Goal: Use online tool/utility: Use online tool/utility

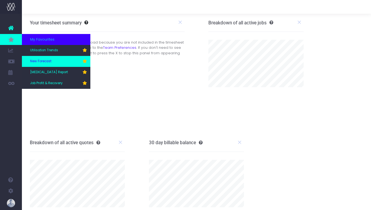
click at [56, 63] on link "New Forecast" at bounding box center [56, 61] width 68 height 11
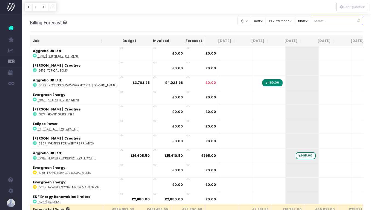
click at [332, 23] on input "text" at bounding box center [337, 21] width 53 height 8
type input "confirmed"
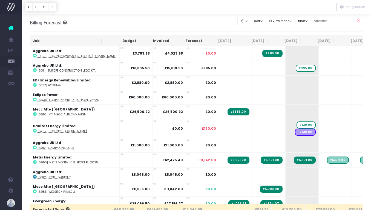
click at [42, 41] on th "Job" at bounding box center [68, 41] width 76 height 11
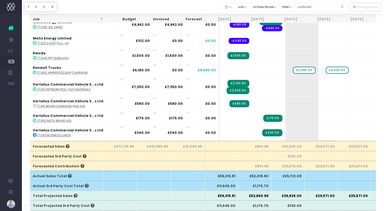
scroll to position [773, 0]
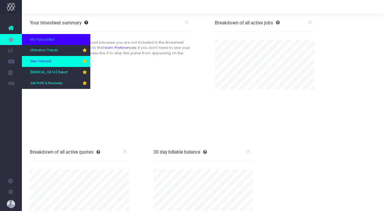
click at [48, 61] on span "New Forecast" at bounding box center [40, 61] width 21 height 5
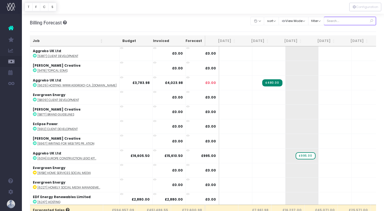
drag, startPoint x: 344, startPoint y: 18, endPoint x: 345, endPoint y: 23, distance: 5.2
click at [345, 18] on input "text" at bounding box center [350, 21] width 53 height 8
type input "confirmed"
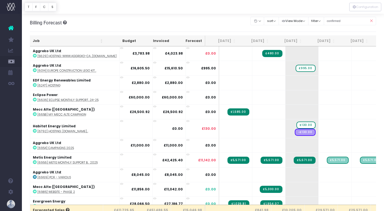
click at [41, 39] on th "Job" at bounding box center [68, 41] width 76 height 11
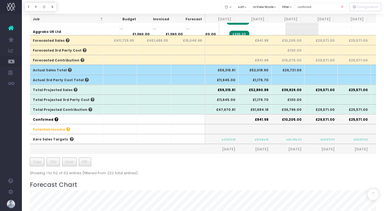
scroll to position [169, 0]
